Goal: Check status

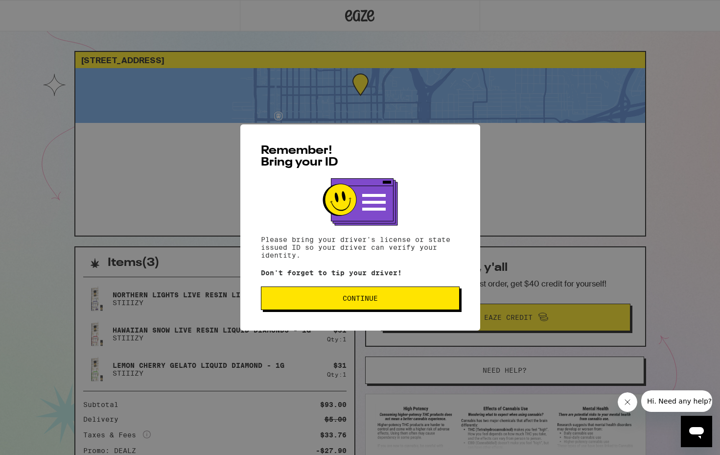
click at [326, 310] on button "Continue" at bounding box center [360, 297] width 199 height 23
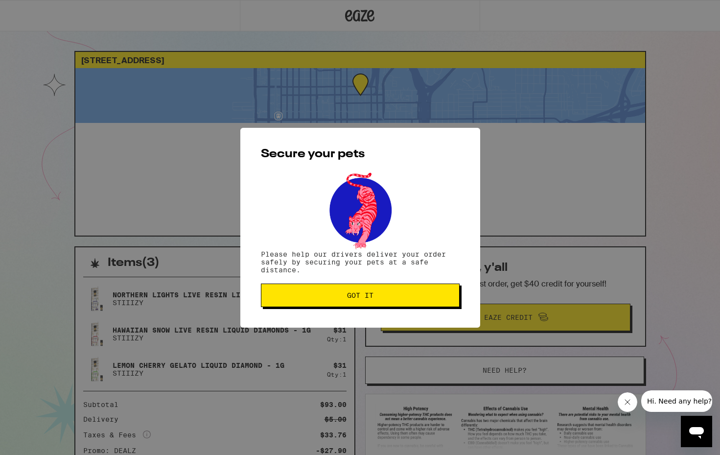
click at [331, 309] on div "Secure your pets Please help our drivers deliver your order safely by securing …" at bounding box center [360, 228] width 240 height 200
click at [347, 299] on span "Got it" at bounding box center [360, 295] width 26 height 7
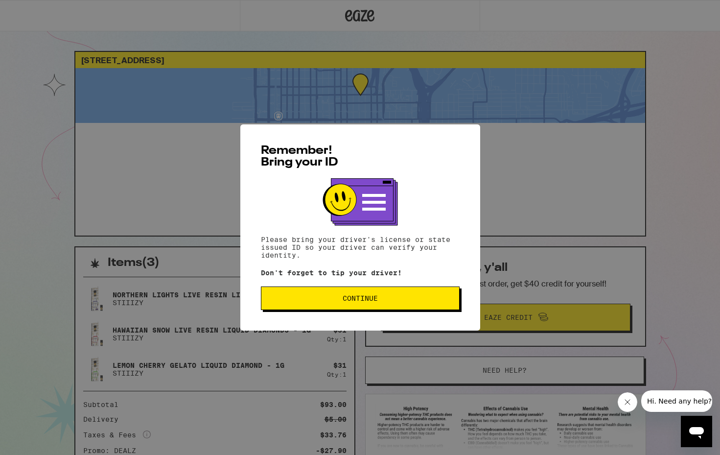
click at [350, 292] on button "Continue" at bounding box center [360, 297] width 199 height 23
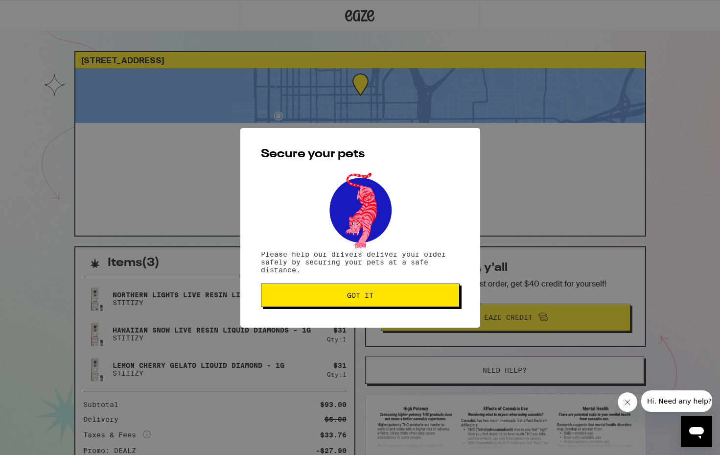
click at [358, 297] on span "Got it" at bounding box center [360, 295] width 26 height 7
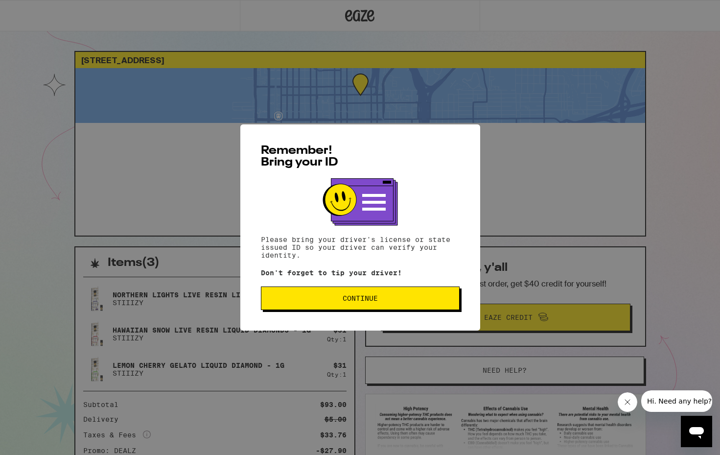
click at [352, 307] on button "Continue" at bounding box center [360, 297] width 199 height 23
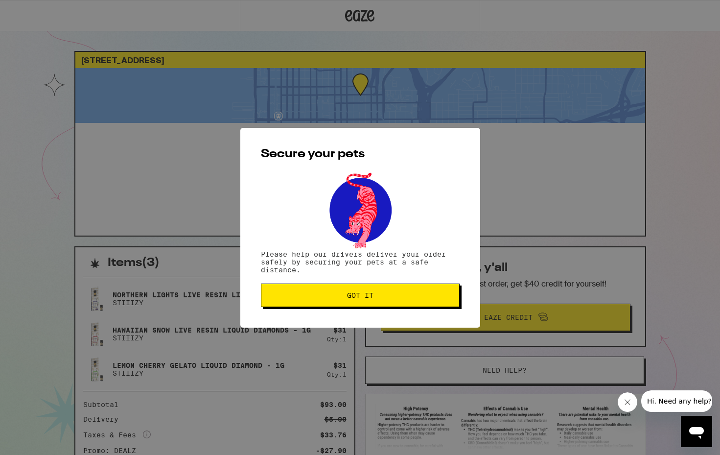
click at [352, 307] on button "Got it" at bounding box center [360, 294] width 199 height 23
